Goal: Transaction & Acquisition: Purchase product/service

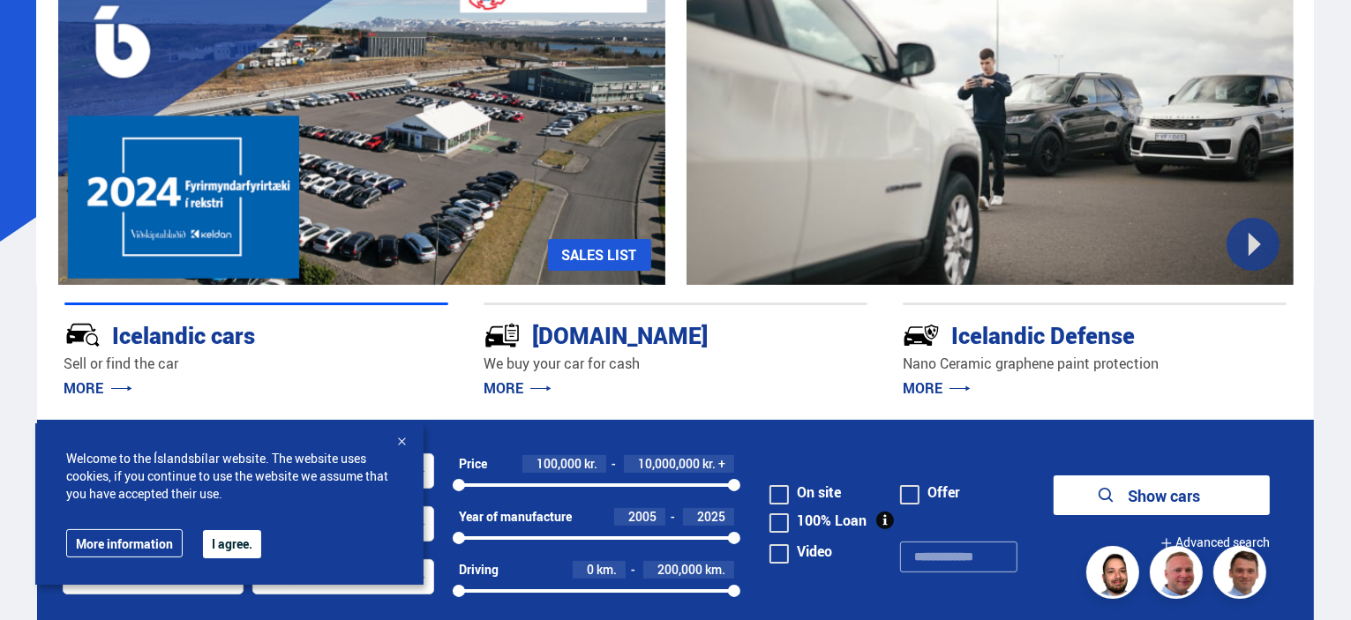
scroll to position [353, 0]
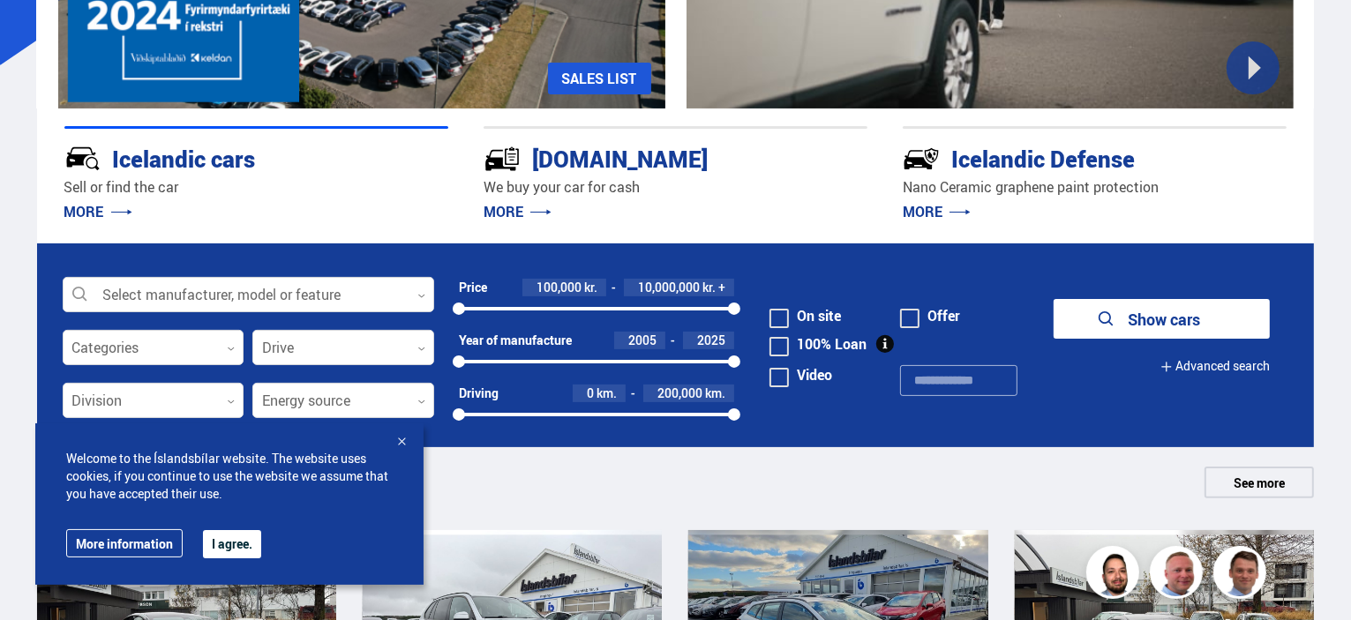
click at [393, 452] on div at bounding box center [402, 443] width 18 height 18
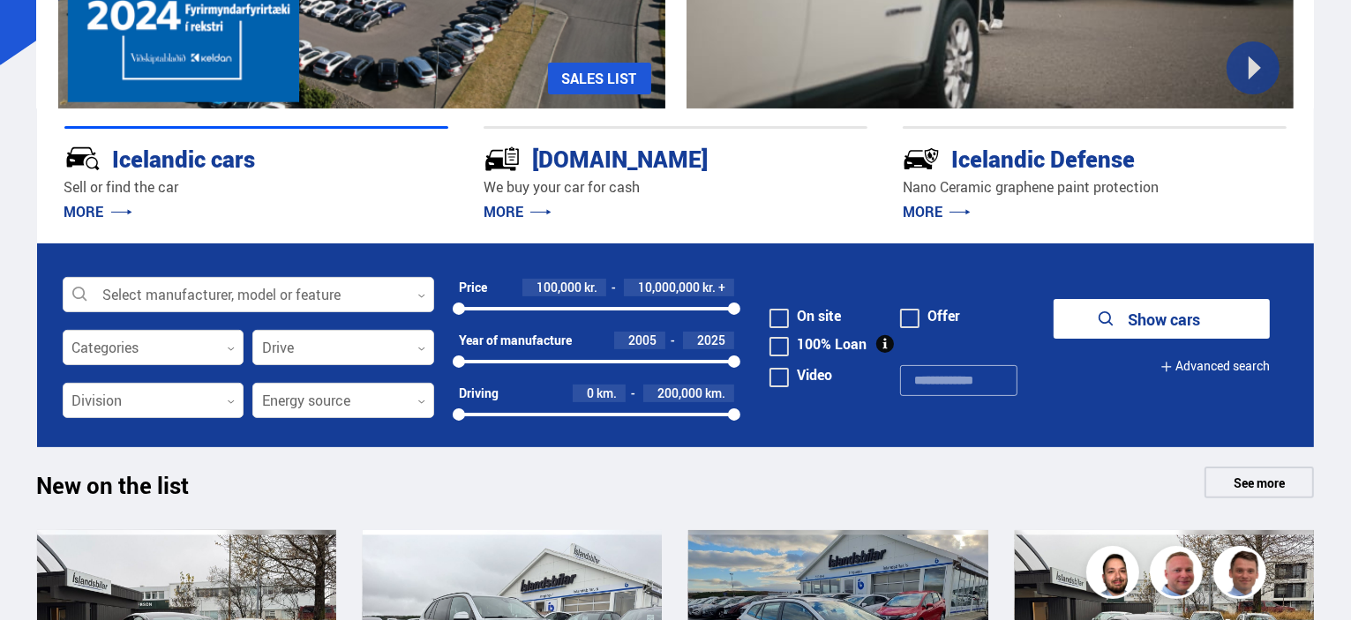
click at [206, 347] on div at bounding box center [154, 348] width 182 height 35
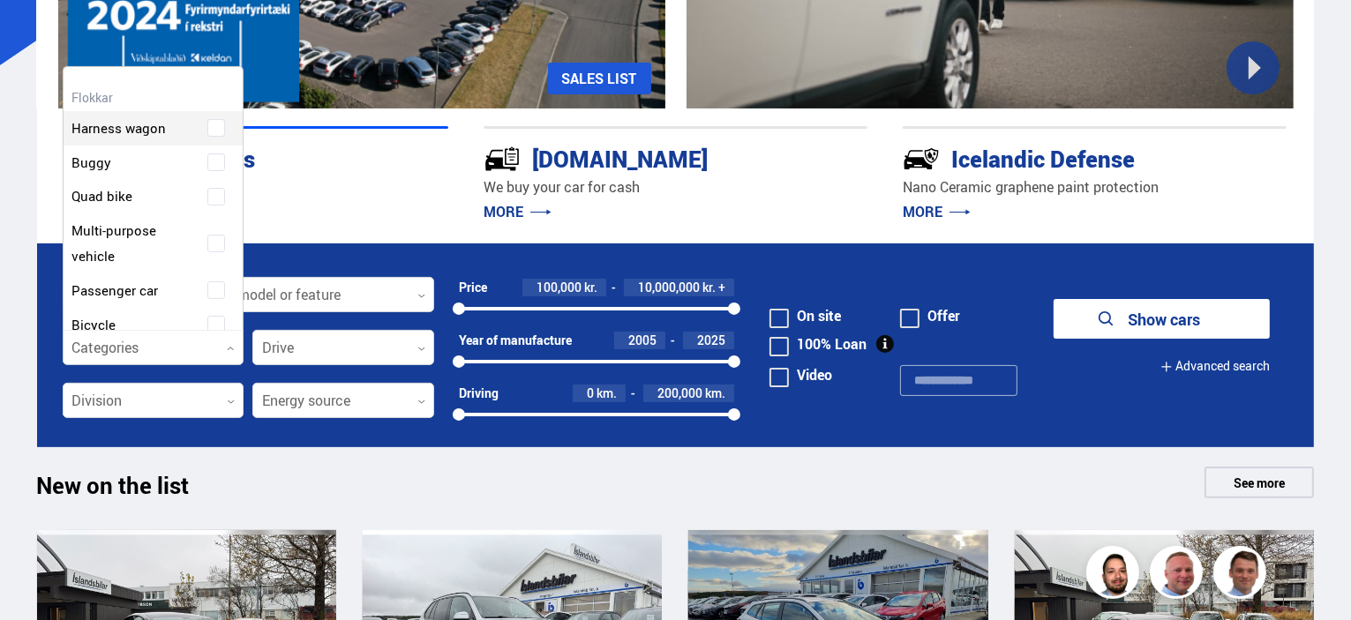
scroll to position [263, 176]
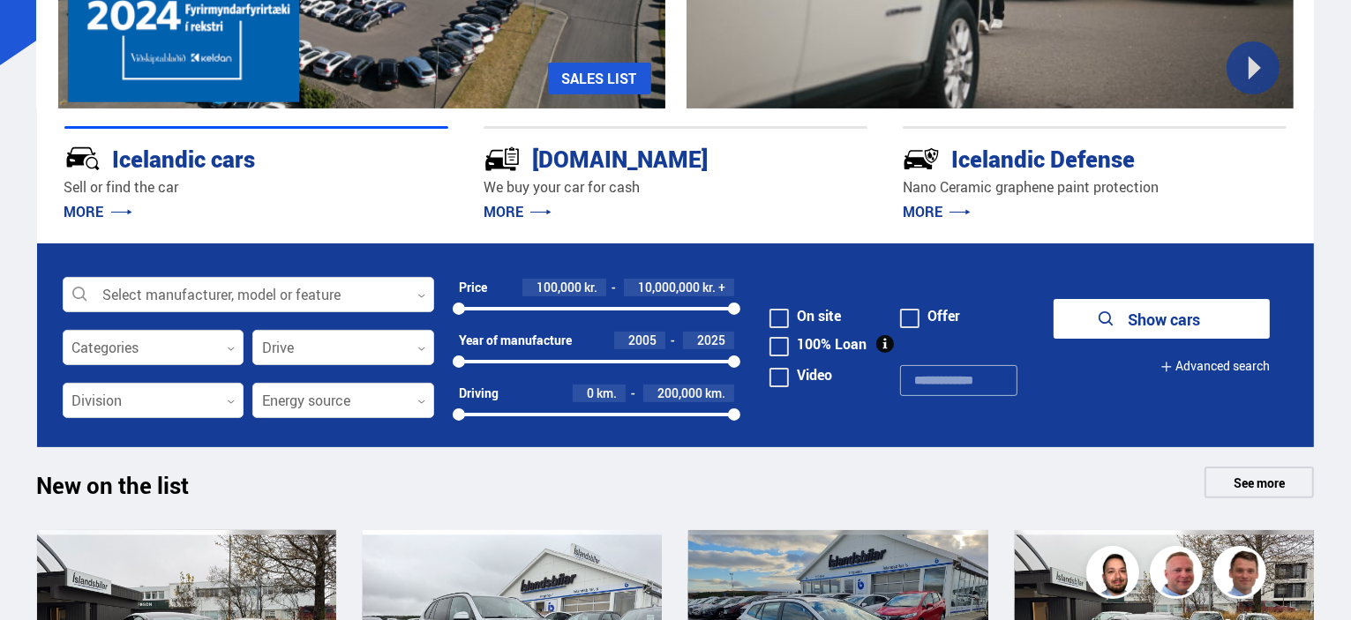
click at [454, 356] on div at bounding box center [459, 362] width 12 height 12
click at [728, 356] on div at bounding box center [734, 362] width 12 height 12
click at [460, 358] on div at bounding box center [459, 362] width 12 height 12
click at [479, 358] on div "2005 2025" at bounding box center [597, 362] width 276 height 16
click at [459, 354] on div "2005 2025" at bounding box center [597, 362] width 276 height 16
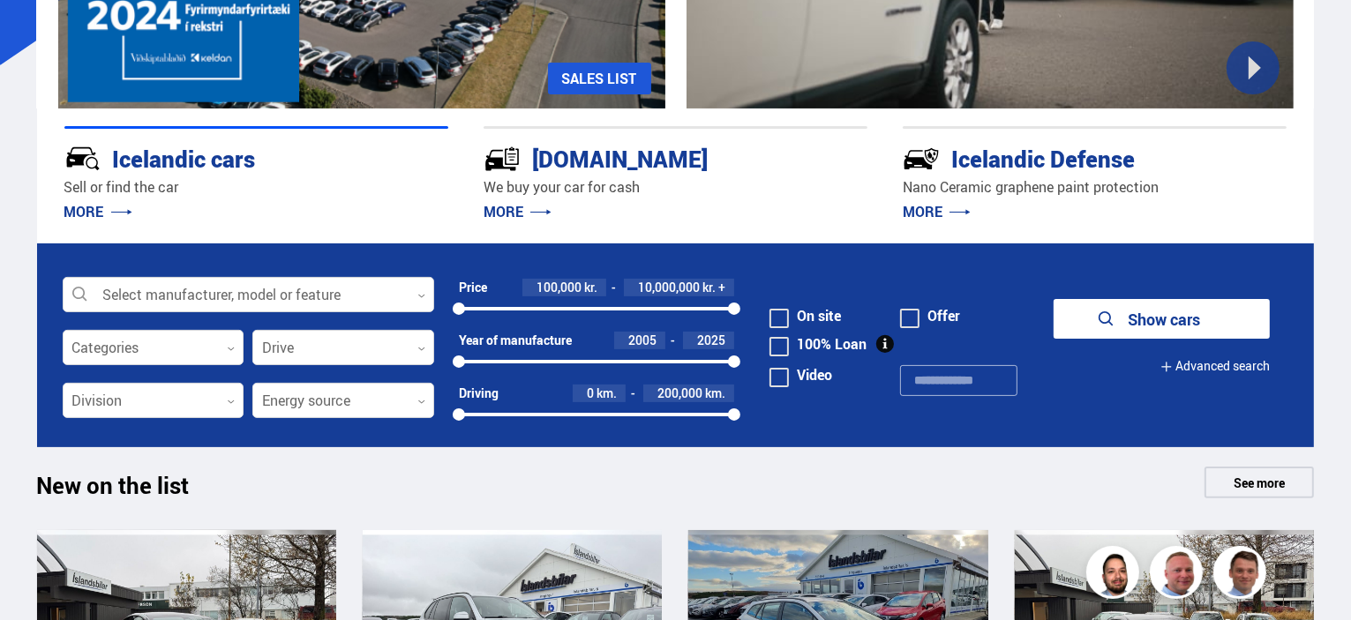
click at [461, 356] on div at bounding box center [459, 362] width 12 height 12
click at [494, 360] on div at bounding box center [597, 362] width 276 height 4
click at [641, 360] on div at bounding box center [617, 362] width 235 height 4
click at [649, 334] on font "2005" at bounding box center [642, 340] width 28 height 17
click at [687, 338] on div "2025" at bounding box center [708, 341] width 51 height 18
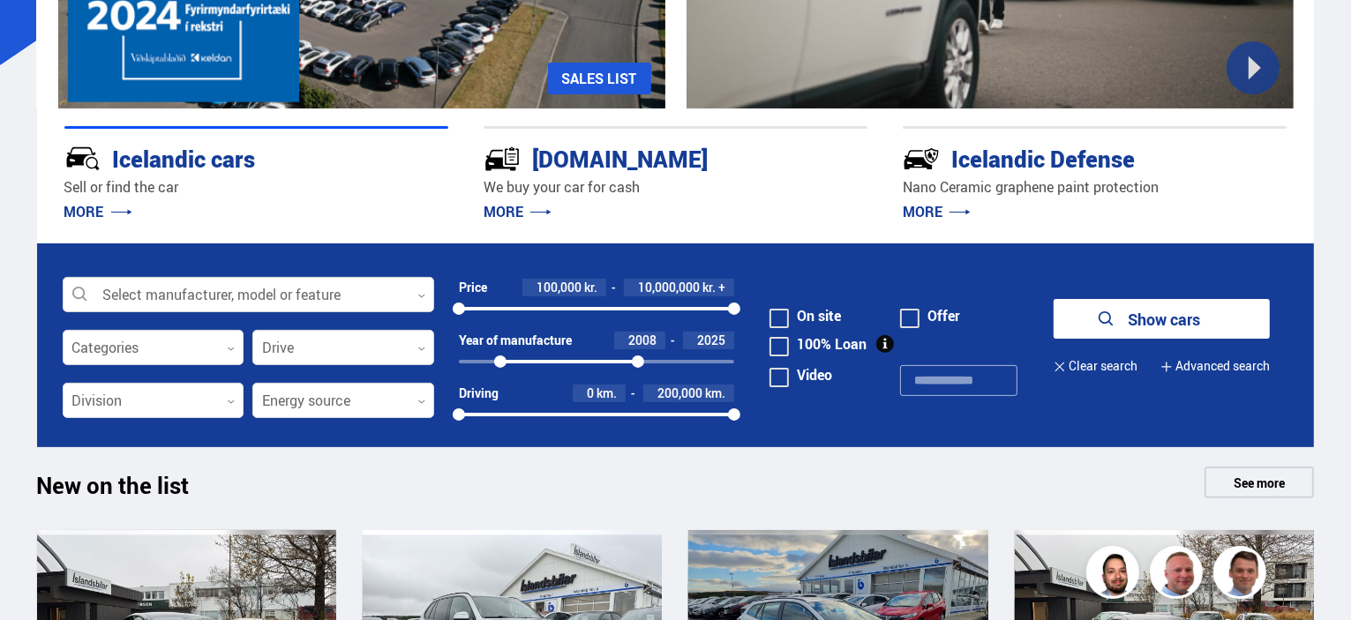
click at [714, 338] on font "2025" at bounding box center [711, 340] width 28 height 17
click at [636, 356] on div at bounding box center [638, 362] width 12 height 12
click at [727, 360] on div "2005 2025" at bounding box center [597, 362] width 276 height 4
click at [733, 354] on div "2005 2025" at bounding box center [597, 362] width 276 height 16
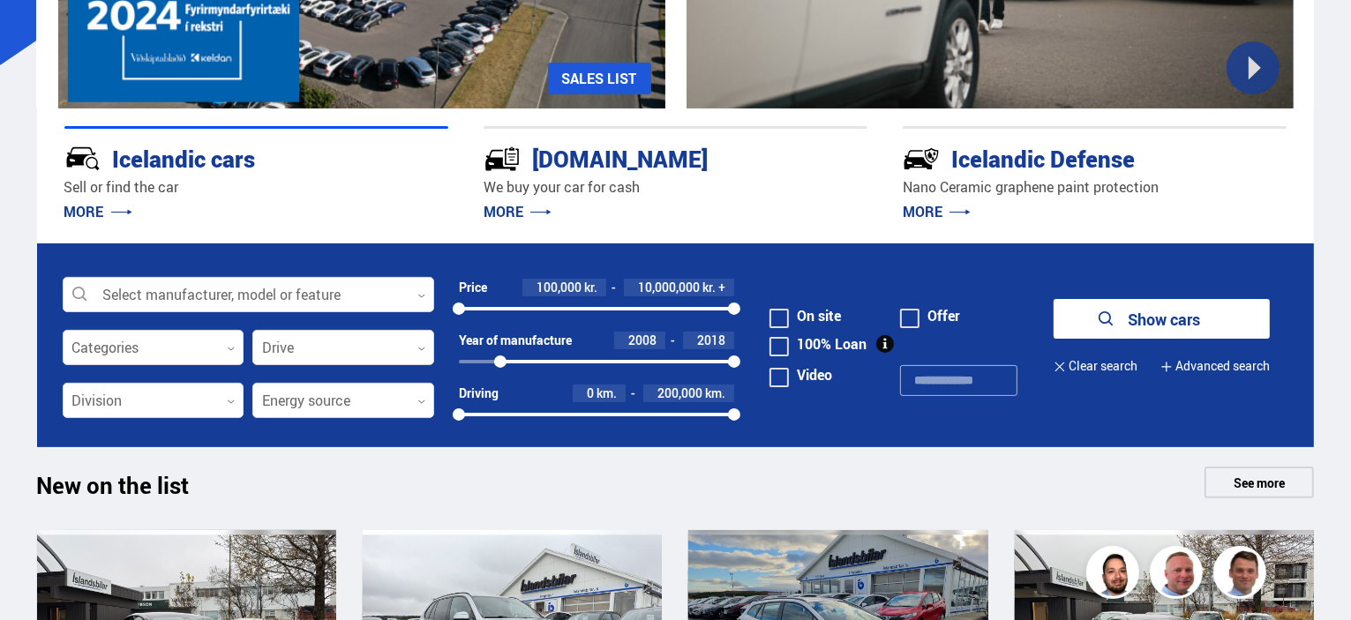
click at [656, 334] on font "2008" at bounding box center [642, 340] width 28 height 17
type input "*"
type input "**"
click at [656, 334] on input "**" at bounding box center [645, 341] width 24 height 14
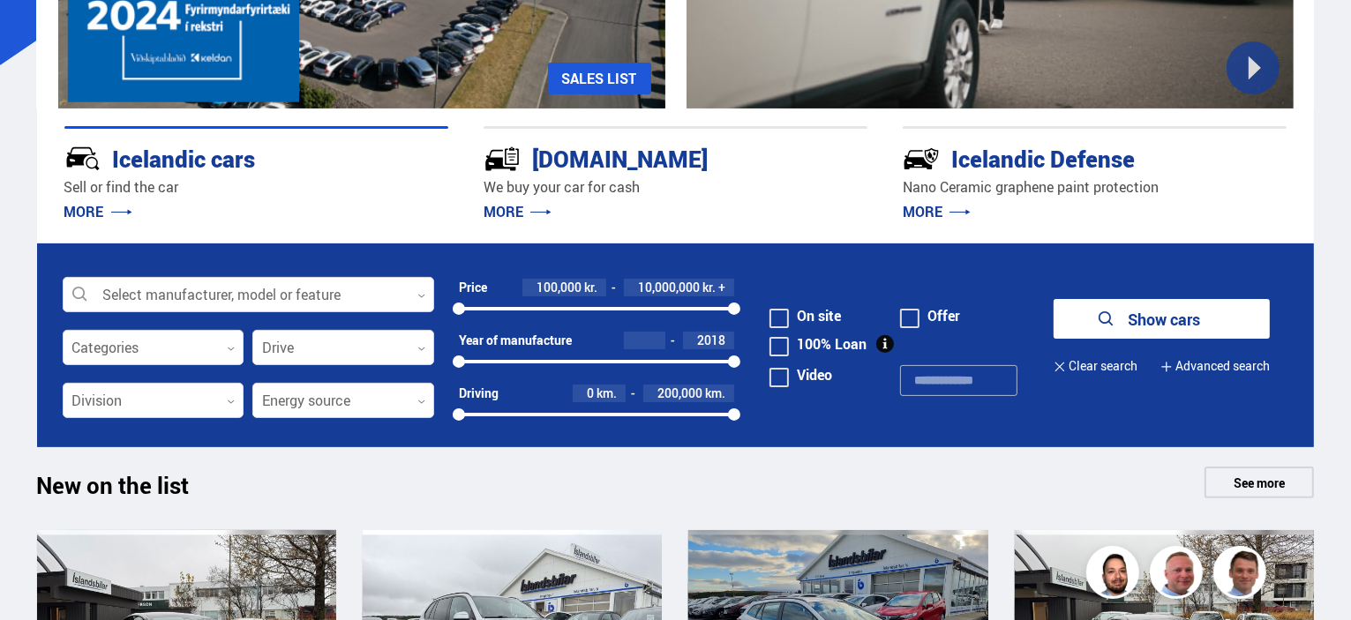
click at [656, 334] on input "**" at bounding box center [645, 341] width 24 height 14
click at [463, 359] on div at bounding box center [463, 362] width 12 height 12
click at [719, 354] on div "2005 2006 2025" at bounding box center [597, 362] width 276 height 16
click at [719, 356] on div at bounding box center [721, 362] width 12 height 12
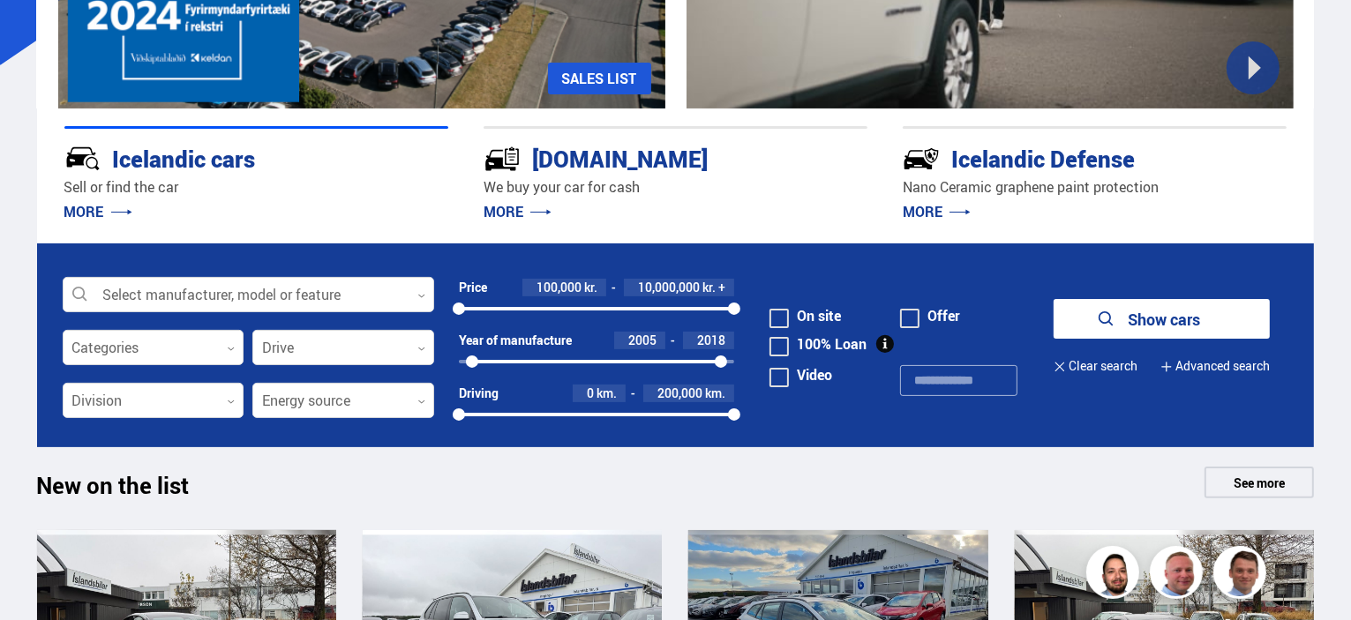
drag, startPoint x: 719, startPoint y: 353, endPoint x: 736, endPoint y: 353, distance: 16.8
click at [723, 356] on div at bounding box center [721, 362] width 12 height 12
click at [740, 353] on form "Select manufacturer, model or feature 0 Categories 0 Drive 0 Price 100,000 kr. …" at bounding box center [676, 346] width 1278 height 204
click at [731, 354] on div "2005 2006 2025" at bounding box center [597, 362] width 276 height 16
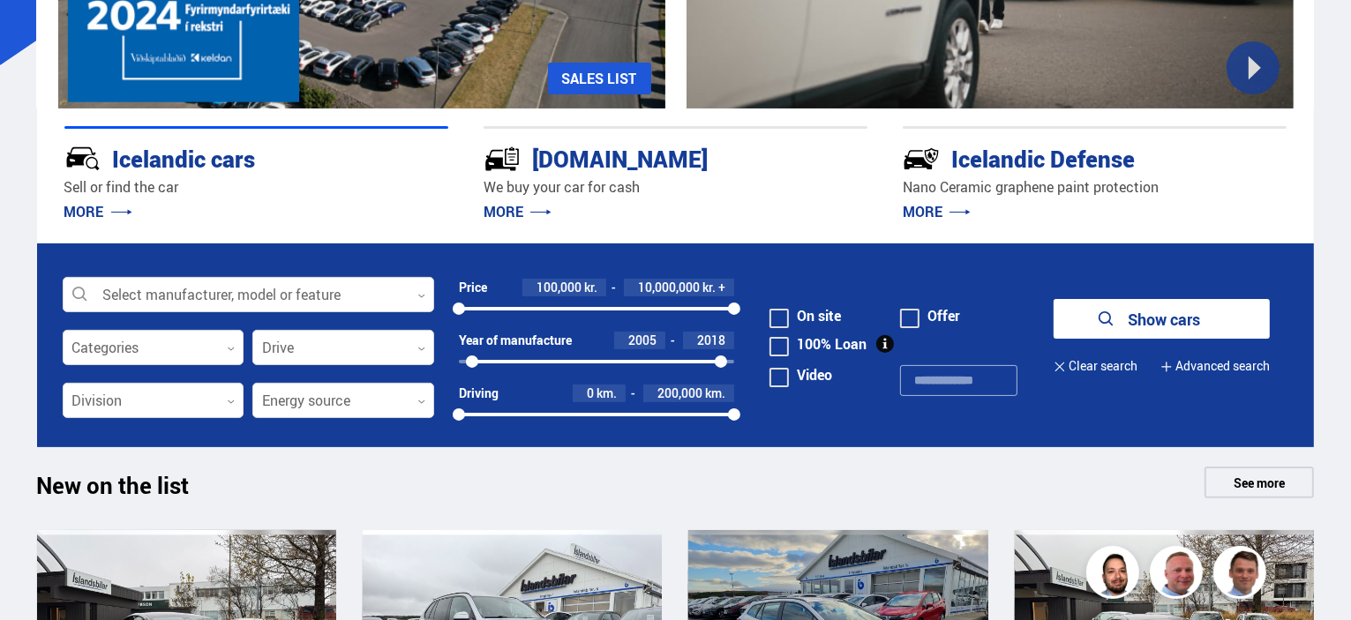
click at [731, 354] on div "2005 2006 2025" at bounding box center [597, 362] width 276 height 16
click at [733, 356] on div at bounding box center [734, 362] width 12 height 12
click at [616, 354] on div "2005 2006 2025" at bounding box center [597, 362] width 276 height 16
click at [614, 356] on div at bounding box center [610, 362] width 12 height 12
drag, startPoint x: 693, startPoint y: 355, endPoint x: 738, endPoint y: 355, distance: 45.0
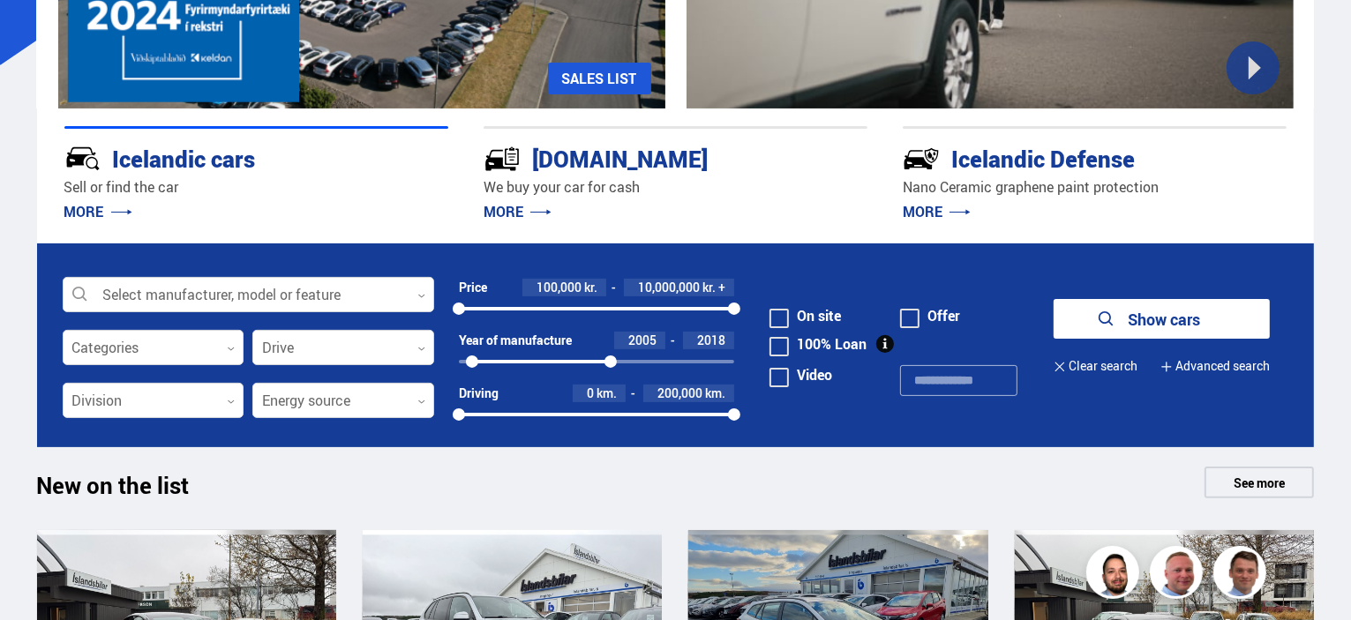
click at [738, 355] on form "Select manufacturer, model or feature 0 Categories 0 Drive 0 Price 100,000 kr. …" at bounding box center [676, 346] width 1278 height 204
click at [645, 333] on font "2005" at bounding box center [642, 340] width 28 height 17
drag, startPoint x: 619, startPoint y: 356, endPoint x: 658, endPoint y: 356, distance: 38.8
click at [621, 360] on div "2005 2006 2025" at bounding box center [597, 362] width 276 height 4
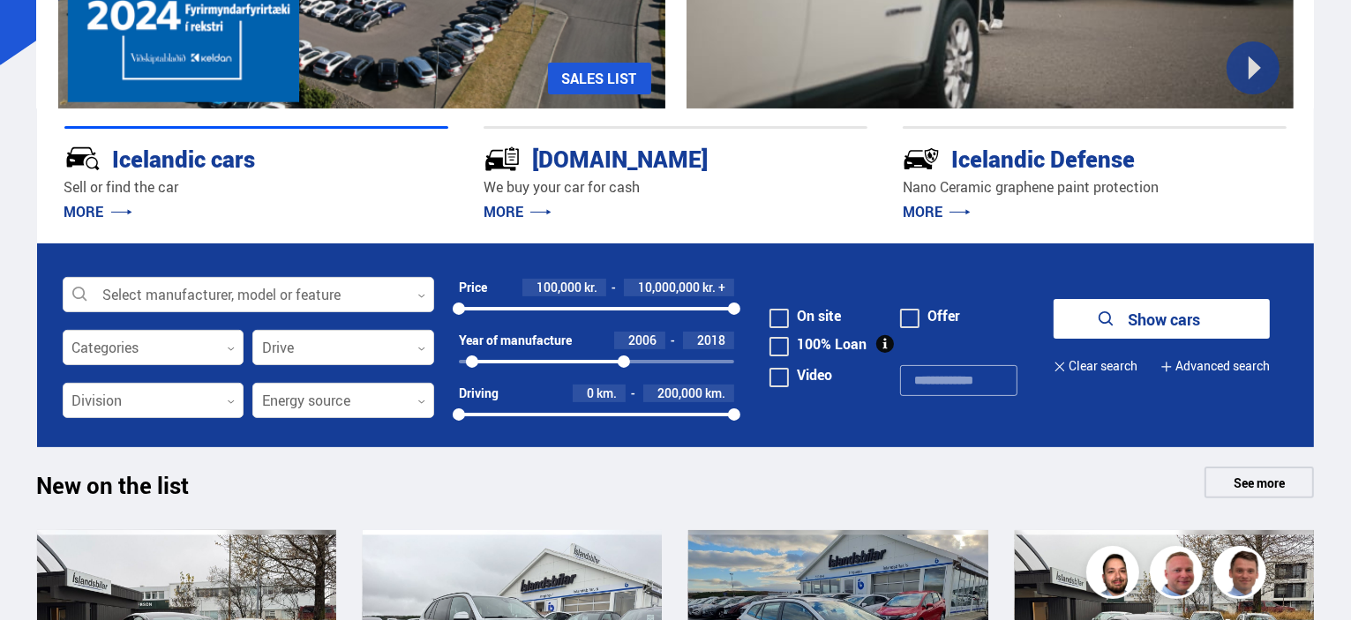
drag, startPoint x: 752, startPoint y: 356, endPoint x: 732, endPoint y: 353, distance: 19.6
click at [752, 356] on form "Select manufacturer, model or feature 0 Categories 0 Drive 0 Price 100,000 kr. …" at bounding box center [676, 346] width 1278 height 204
click at [730, 354] on div "2005 2006 2025" at bounding box center [597, 362] width 276 height 16
click at [648, 335] on font "2006" at bounding box center [642, 340] width 28 height 17
drag, startPoint x: 473, startPoint y: 352, endPoint x: 741, endPoint y: 361, distance: 268.4
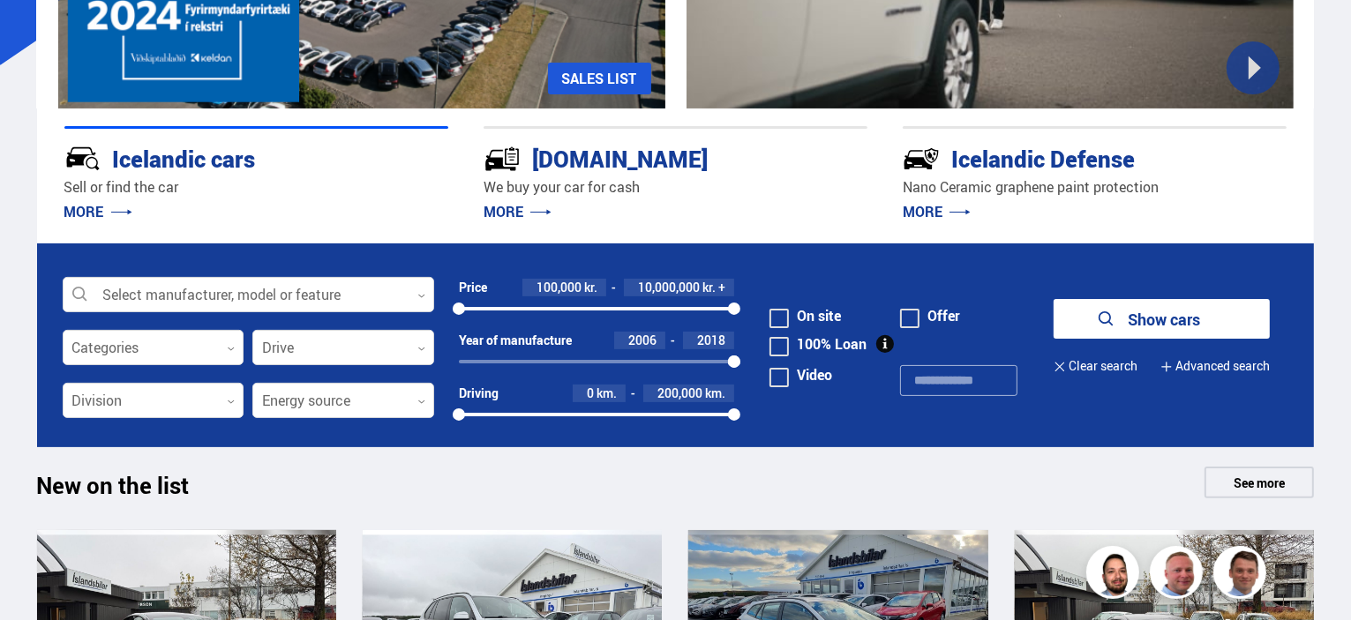
click at [741, 361] on form "Select manufacturer, model or feature 0 Categories 0 Drive 0 Price 100,000 kr. …" at bounding box center [676, 346] width 1278 height 204
click at [742, 356] on form "Select manufacturer, model or feature 0 Categories 0 Drive 0 Price 100,000 kr. …" at bounding box center [676, 346] width 1278 height 204
click at [761, 361] on form "Select manufacturer, model or feature 0 Categories 0 Drive 0 Price 100,000 kr. …" at bounding box center [676, 346] width 1278 height 204
click at [644, 341] on font "2006" at bounding box center [642, 340] width 28 height 17
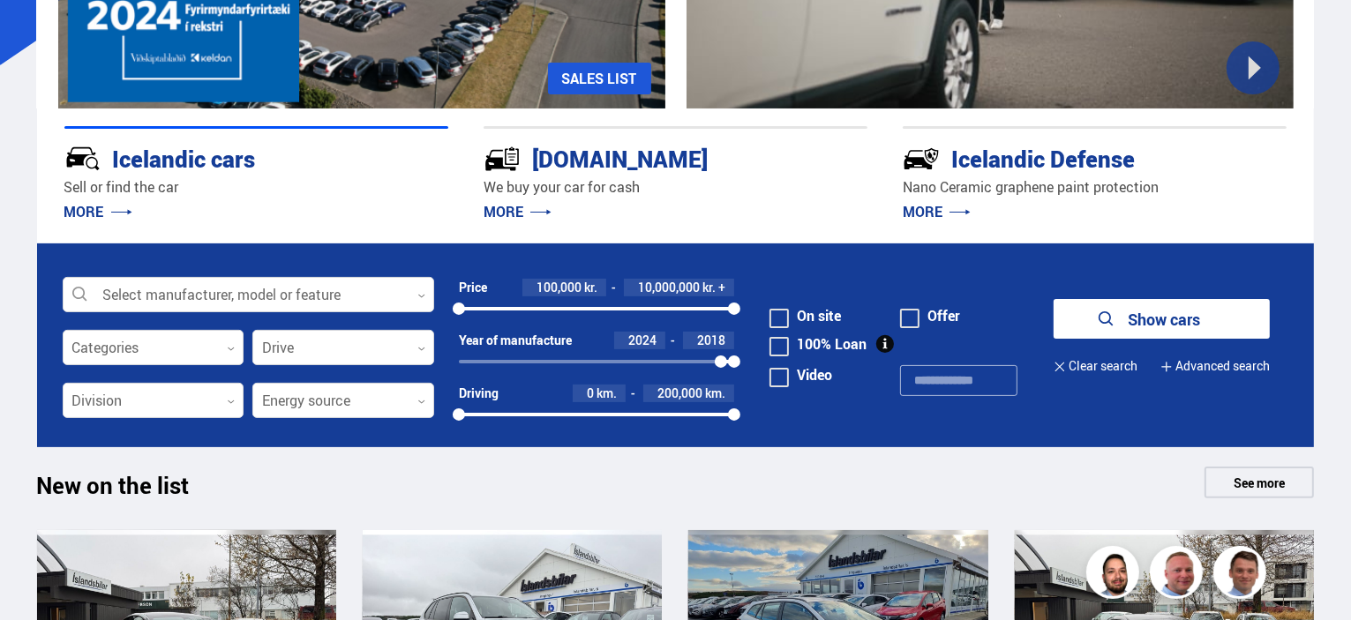
click at [716, 338] on font "2018" at bounding box center [711, 340] width 28 height 17
type input "****"
click at [649, 334] on font "2024" at bounding box center [636, 340] width 28 height 17
click at [665, 334] on div "****" at bounding box center [636, 341] width 57 height 18
click at [470, 413] on div at bounding box center [597, 415] width 276 height 4
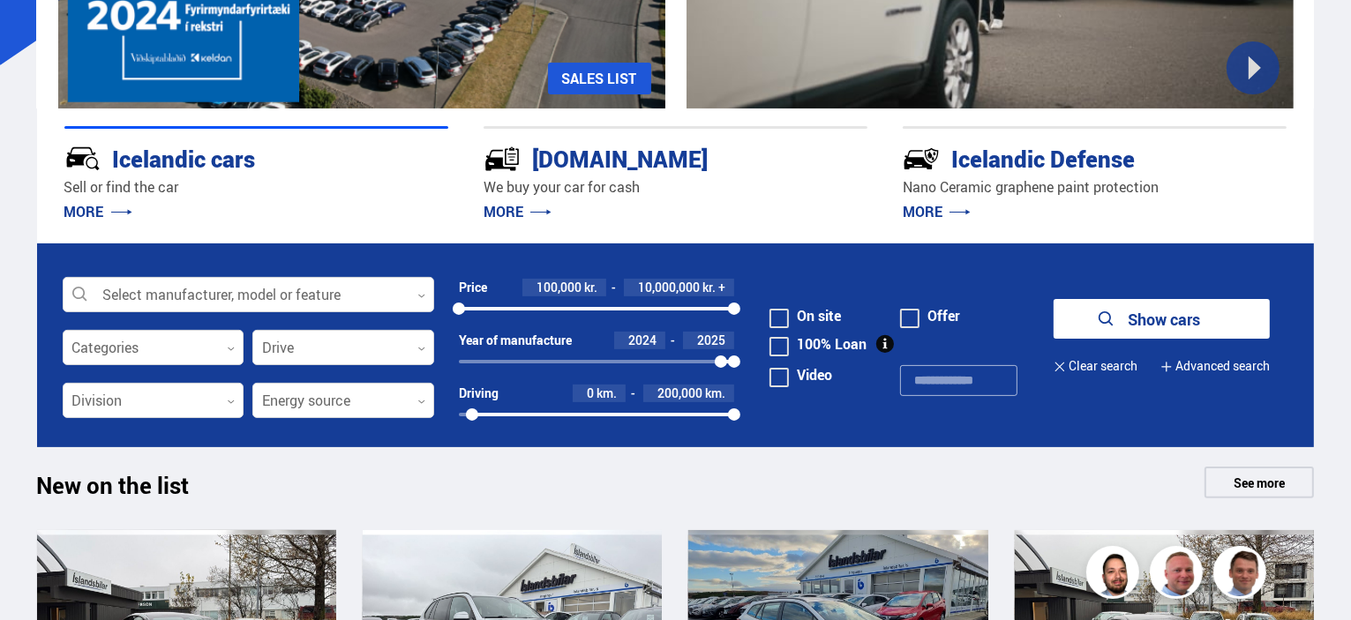
click at [459, 413] on div "0 200000" at bounding box center [597, 415] width 276 height 4
click at [731, 412] on div at bounding box center [734, 415] width 12 height 12
click at [729, 412] on div at bounding box center [734, 415] width 12 height 12
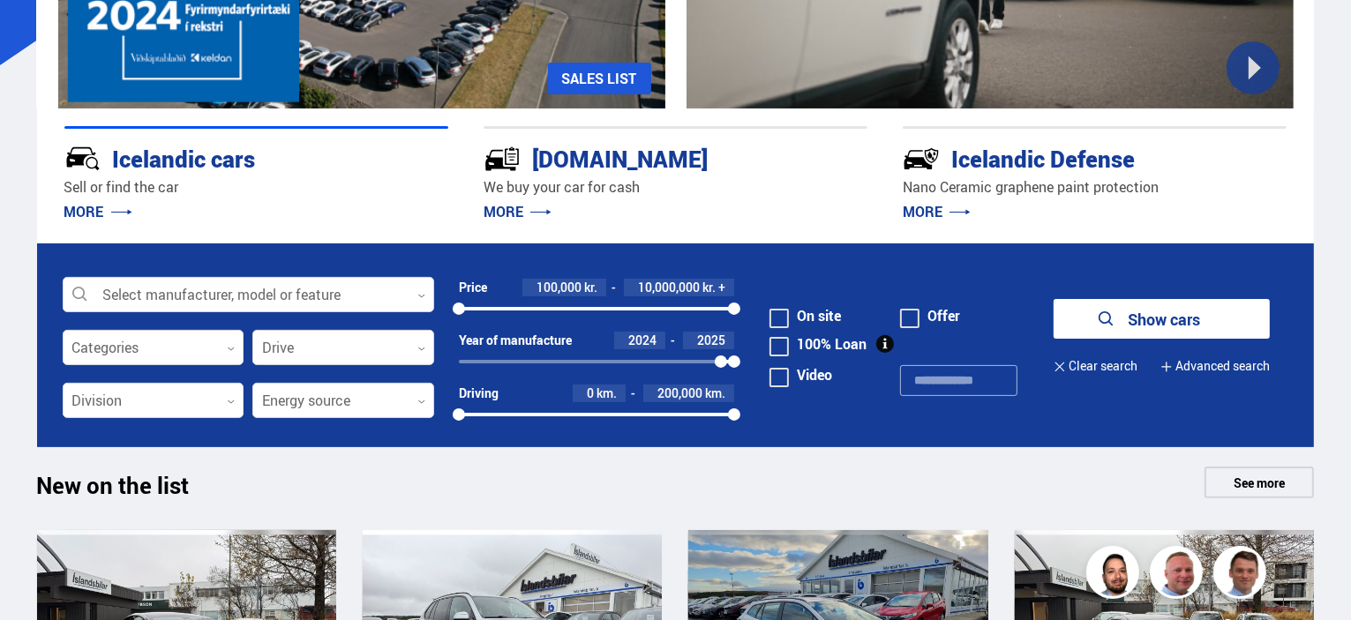
click at [650, 412] on div "0 200000" at bounding box center [597, 415] width 276 height 16
click at [471, 413] on div at bounding box center [555, 415] width 193 height 4
click at [461, 407] on div "0 200000" at bounding box center [597, 415] width 276 height 16
click at [649, 409] on div at bounding box center [652, 415] width 12 height 12
drag, startPoint x: 584, startPoint y: 412, endPoint x: 505, endPoint y: 412, distance: 79.4
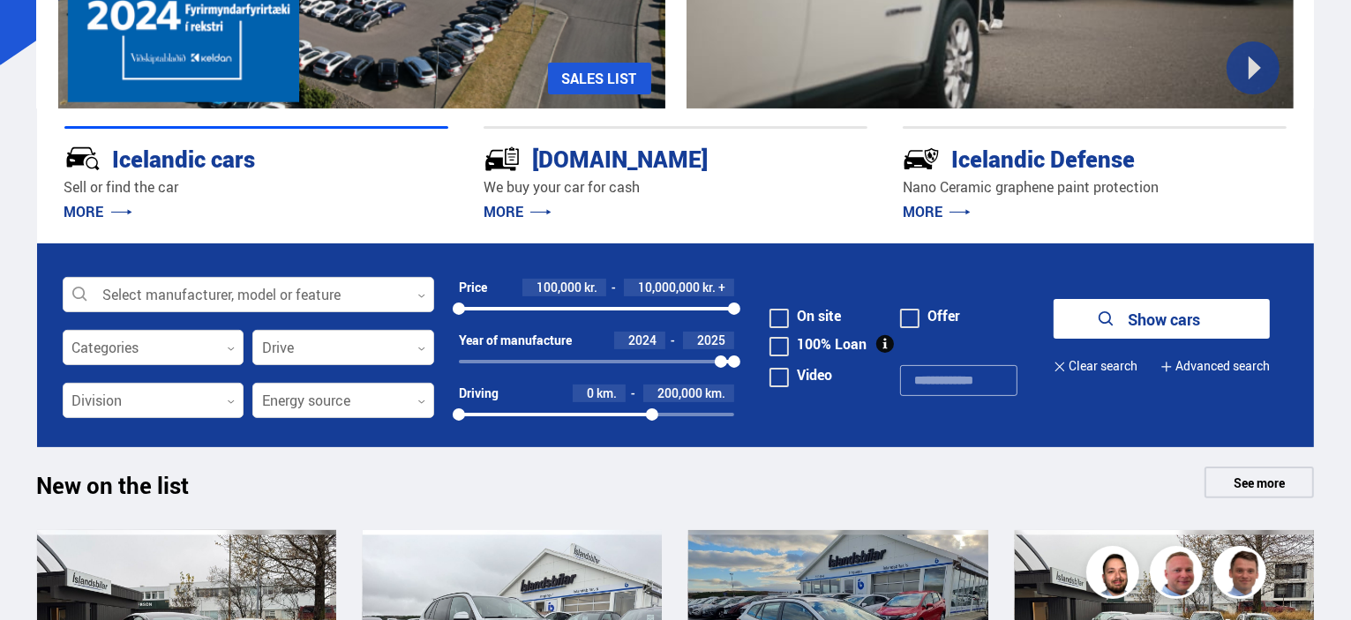
click at [507, 412] on div "0 200000" at bounding box center [597, 415] width 276 height 16
drag, startPoint x: 505, startPoint y: 412, endPoint x: 493, endPoint y: 412, distance: 11.5
click at [493, 412] on div "0 200000" at bounding box center [597, 415] width 276 height 16
click at [462, 407] on div "0 200000" at bounding box center [597, 415] width 276 height 16
click at [462, 409] on div at bounding box center [459, 415] width 12 height 12
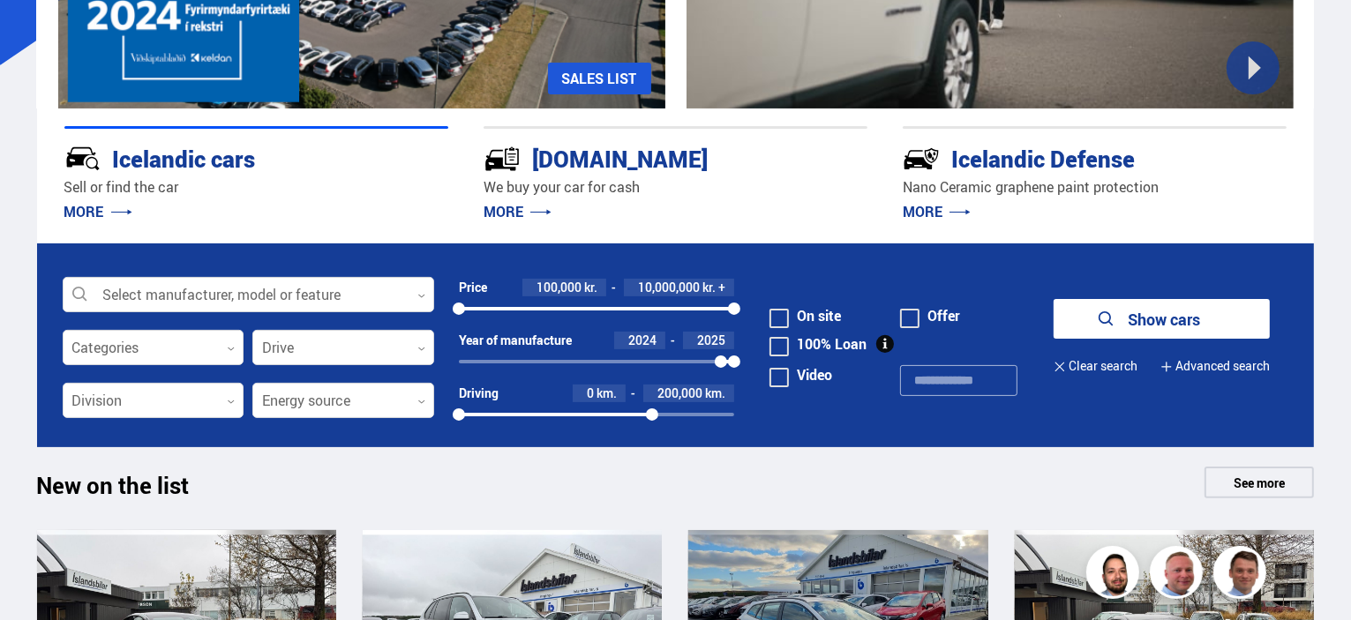
click at [695, 389] on font "200,000" at bounding box center [679, 393] width 45 height 17
type input "***"
click at [804, 401] on div "Video" at bounding box center [834, 392] width 131 height 56
click at [1162, 362] on icon at bounding box center [1167, 367] width 10 height 10
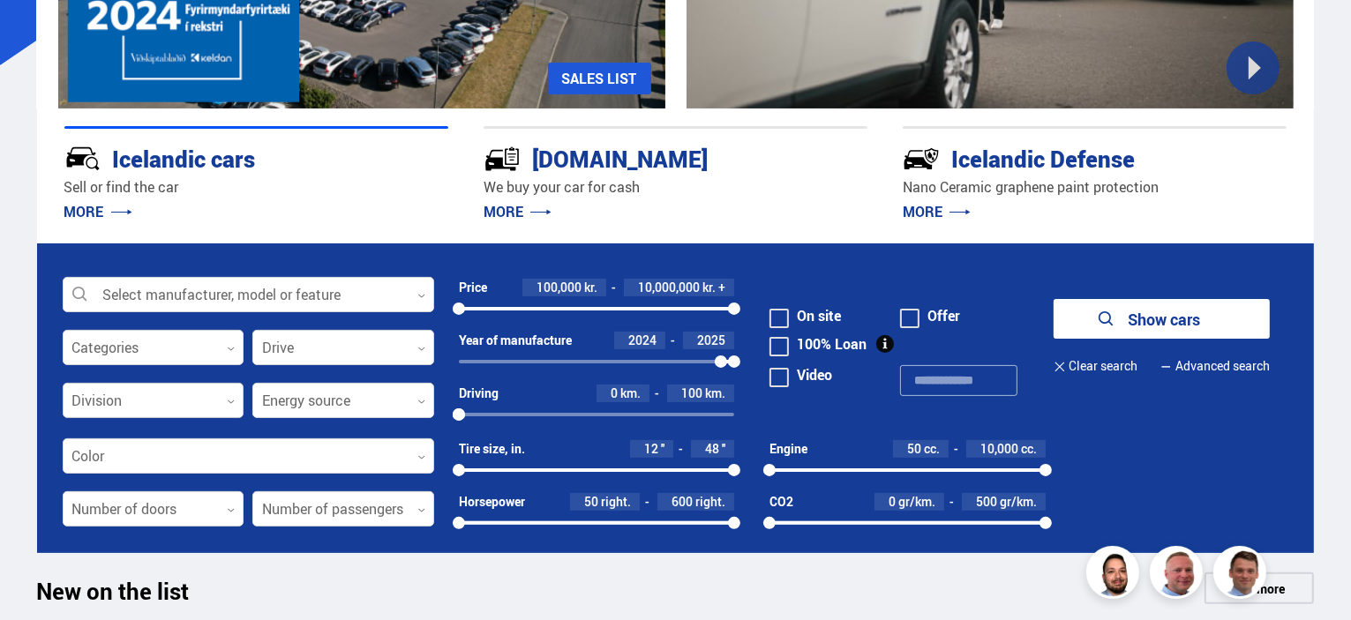
click at [227, 392] on div at bounding box center [154, 401] width 182 height 35
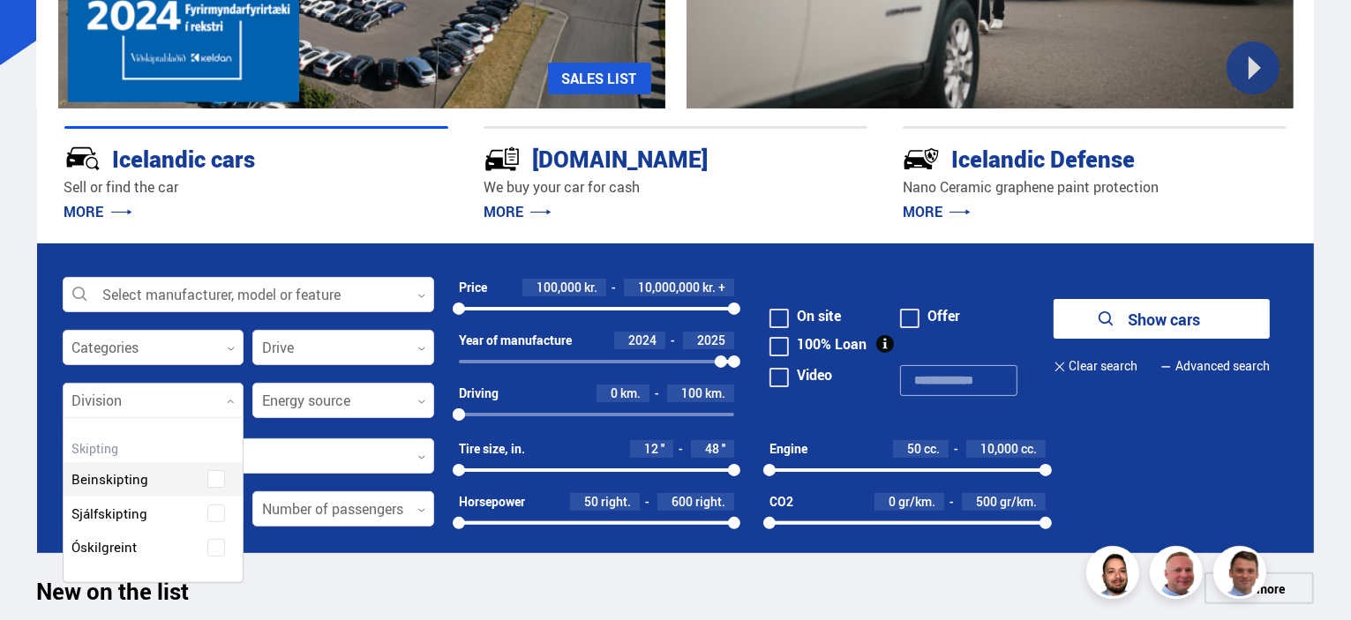
scroll to position [182, 180]
click at [227, 392] on div at bounding box center [154, 401] width 182 height 35
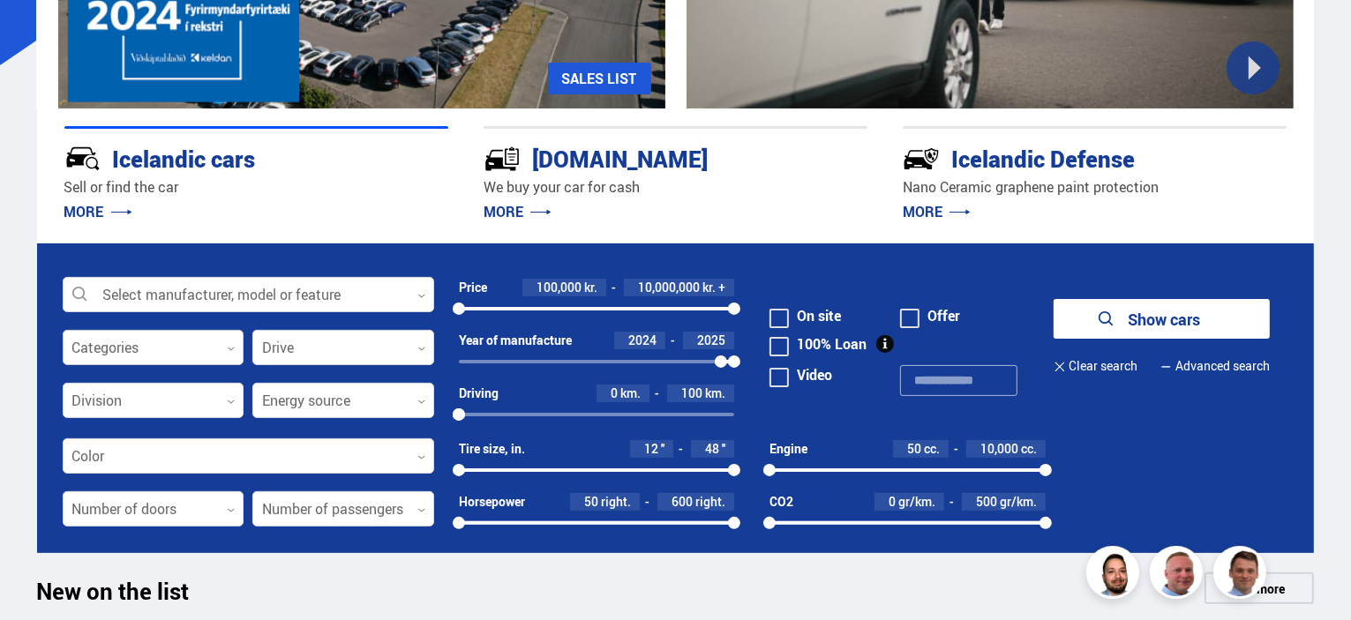
click at [228, 350] on div at bounding box center [154, 348] width 182 height 35
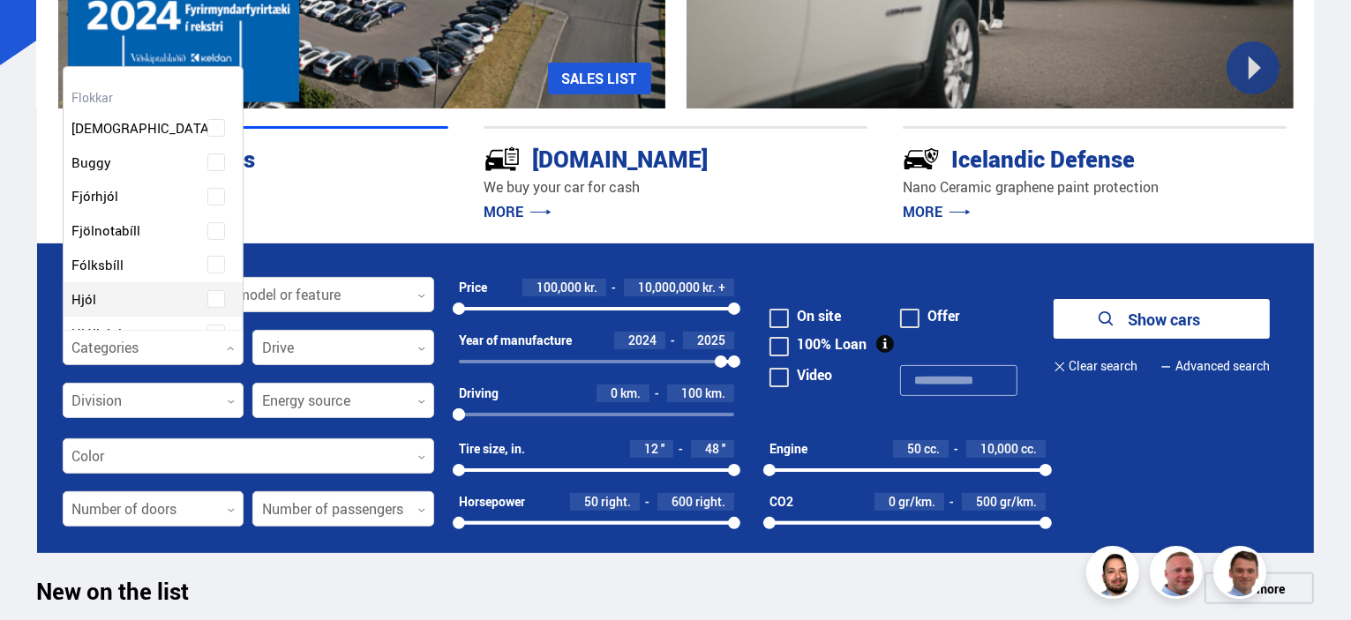
scroll to position [263, 176]
click at [1196, 497] on form "Select manufacturer, model or feature 0 Categories 0 Clear selection Harness wa…" at bounding box center [676, 399] width 1278 height 310
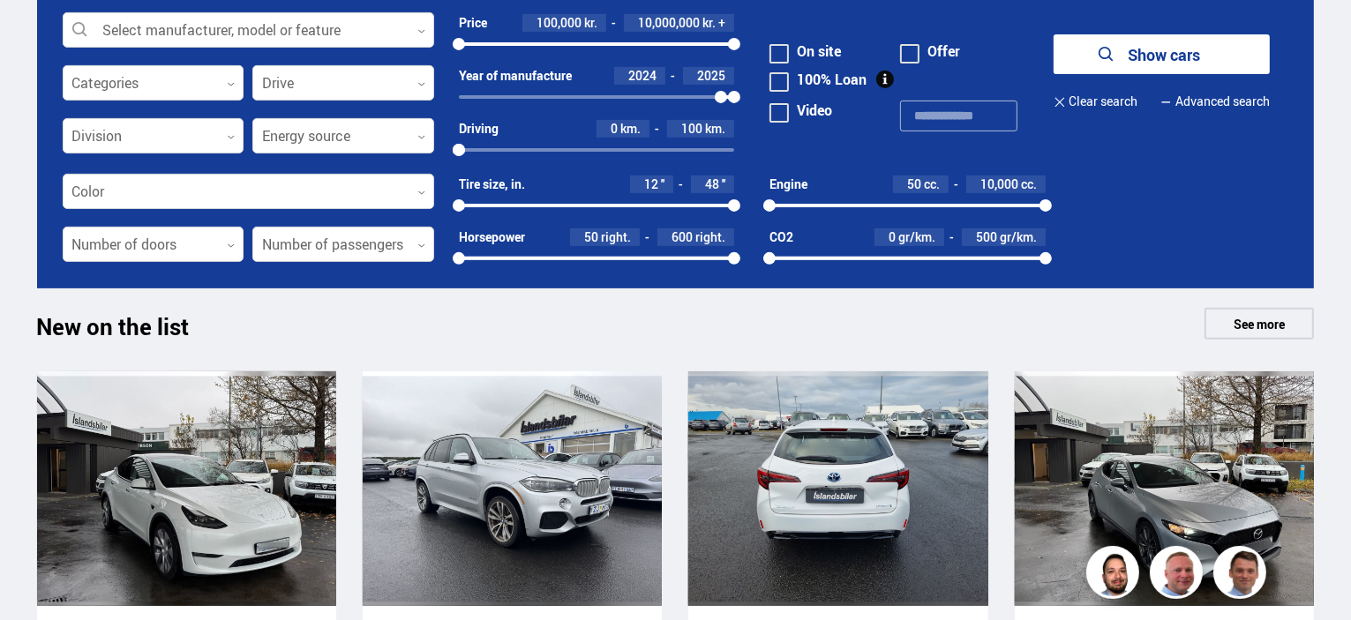
scroll to position [794, 0]
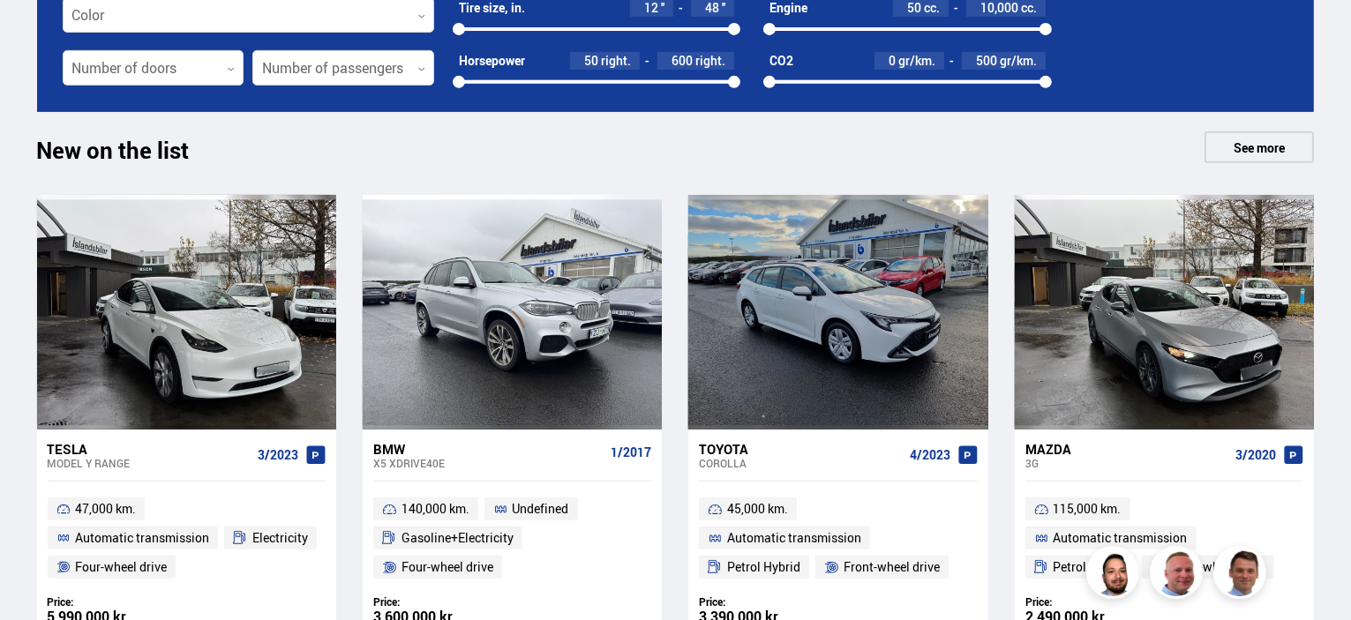
click at [1261, 139] on font "See more" at bounding box center [1258, 147] width 51 height 17
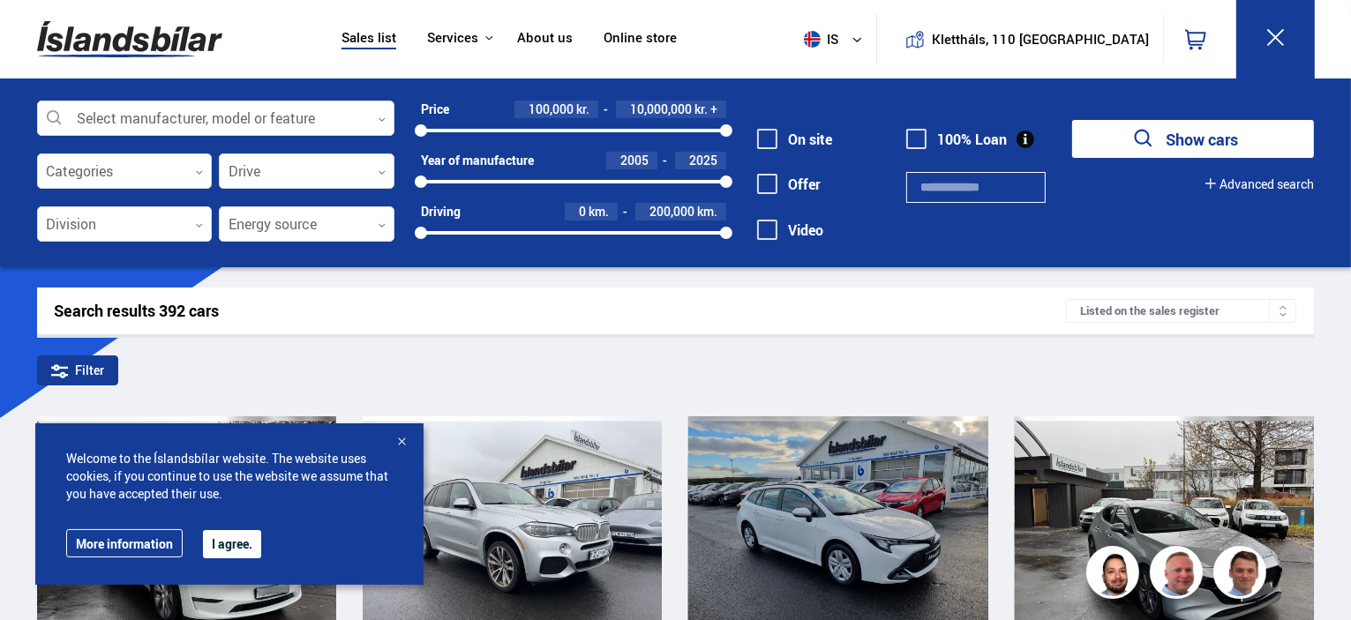
click at [1283, 311] on icon at bounding box center [1282, 315] width 9 height 9
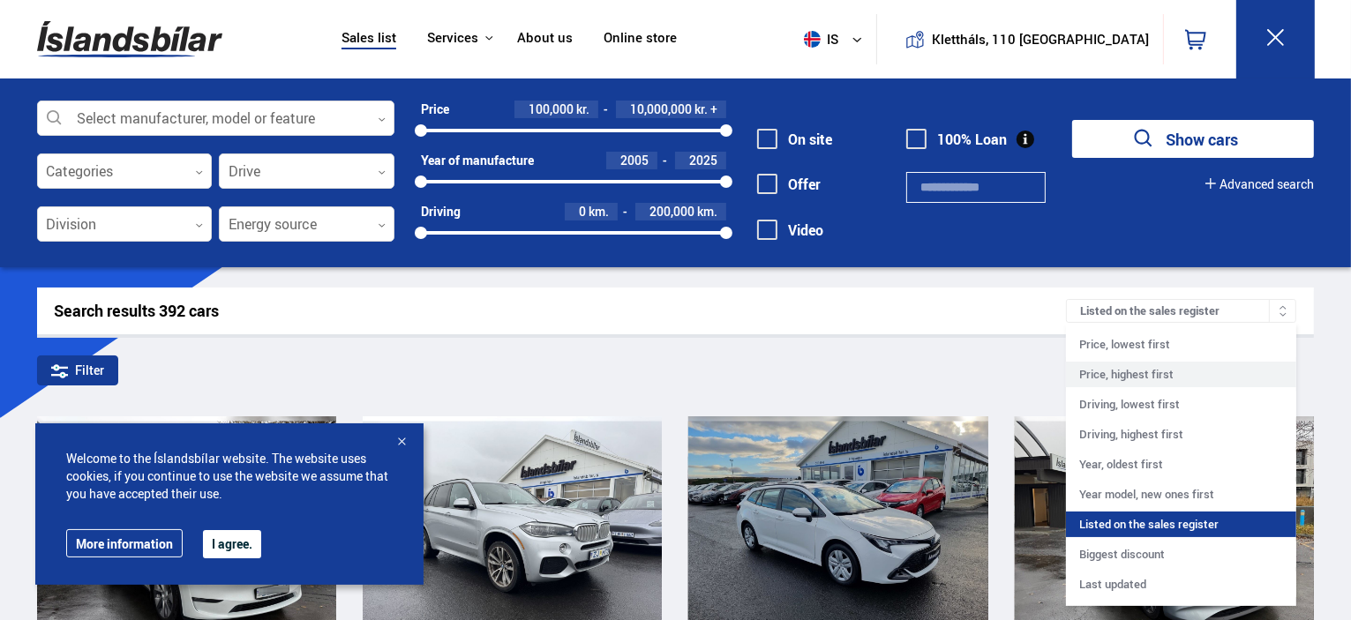
click at [1199, 369] on div "Price, highest first" at bounding box center [1181, 375] width 230 height 26
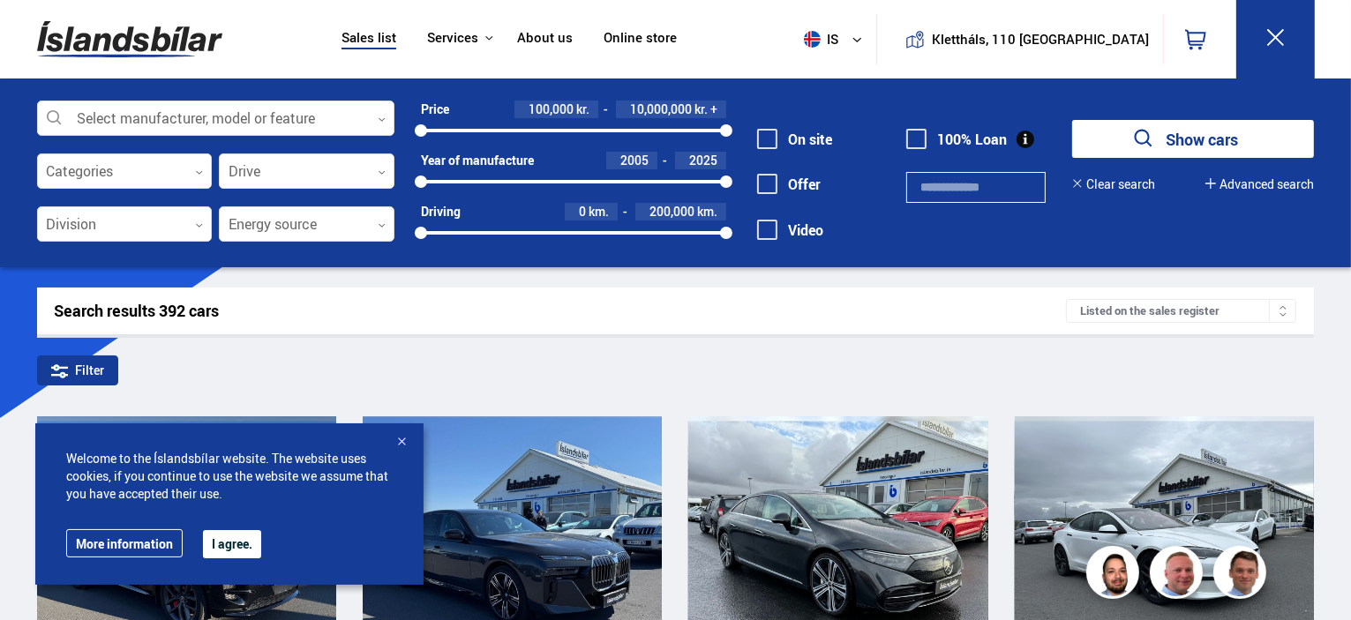
click at [641, 154] on font "2005" at bounding box center [634, 160] width 28 height 17
type input "****"
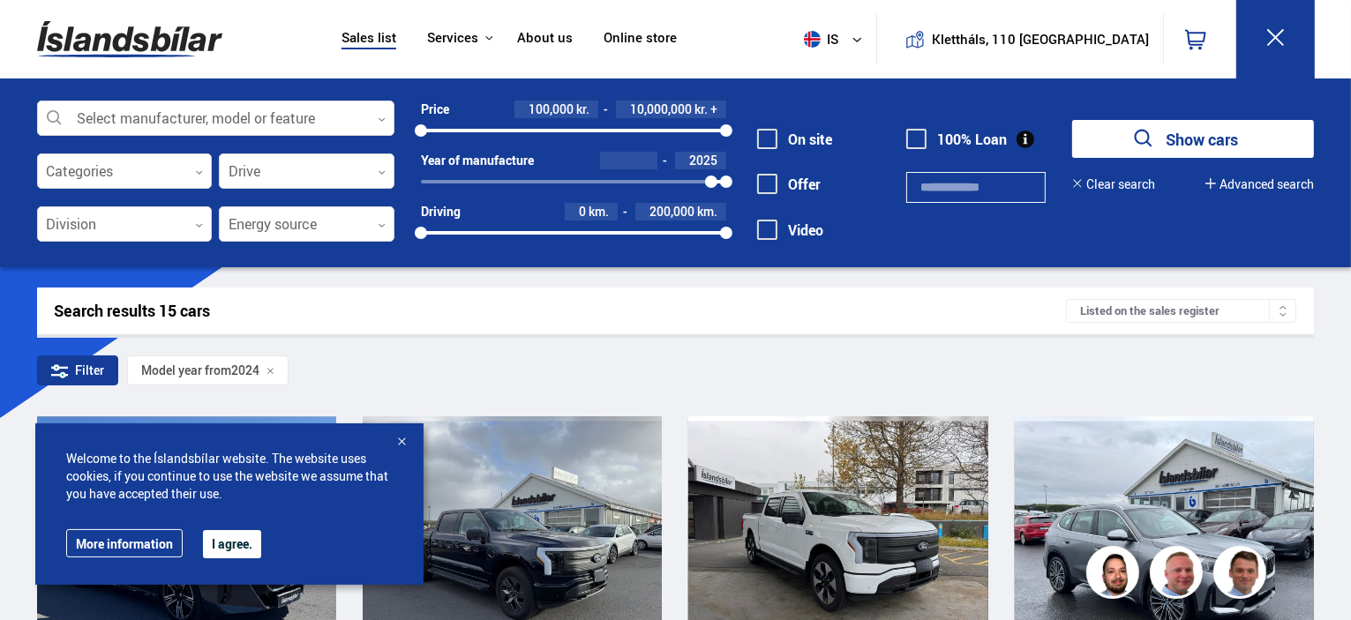
click at [393, 452] on div at bounding box center [402, 443] width 18 height 18
